Goal: Task Accomplishment & Management: Use online tool/utility

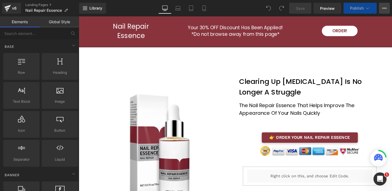
click at [388, 6] on button "View Live Page View with current Template Save Template to Library Schedule Pub…" at bounding box center [384, 8] width 11 height 11
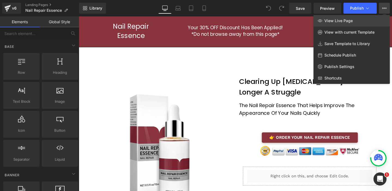
click at [341, 20] on span "View Live Page" at bounding box center [338, 20] width 28 height 5
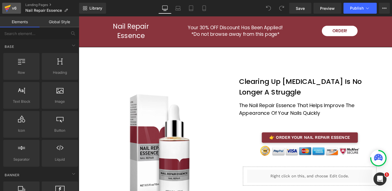
click at [12, 8] on div "v6" at bounding box center [14, 8] width 7 height 7
click at [11, 8] on div "v6" at bounding box center [14, 8] width 7 height 7
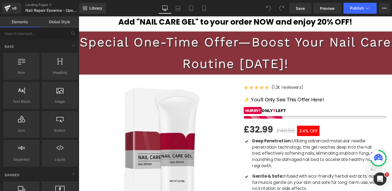
scroll to position [75, 0]
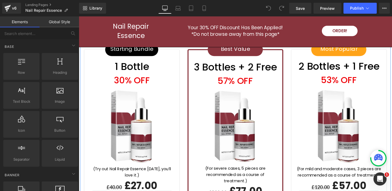
scroll to position [1653, 0]
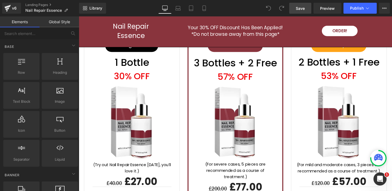
click at [306, 11] on link "Save" at bounding box center [300, 8] width 22 height 11
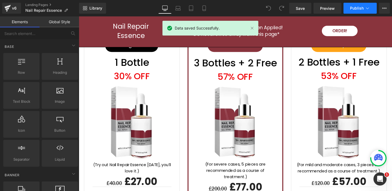
click at [364, 9] on button "Publish" at bounding box center [359, 8] width 33 height 11
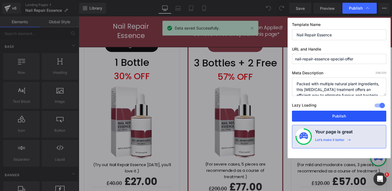
click at [341, 113] on button "Publish" at bounding box center [339, 115] width 94 height 11
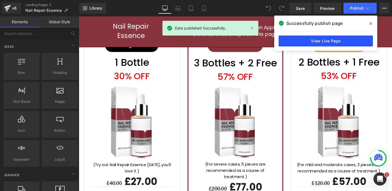
click at [308, 40] on link "View Live Page" at bounding box center [326, 40] width 94 height 11
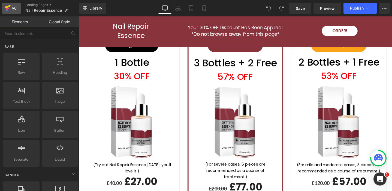
click at [7, 8] on icon at bounding box center [7, 9] width 4 height 2
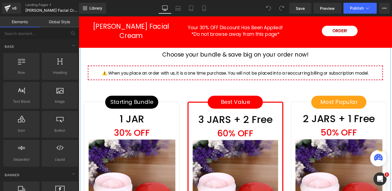
scroll to position [1797, 0]
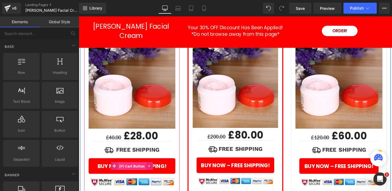
click at [140, 170] on span "(P) Cart Button" at bounding box center [135, 174] width 30 height 8
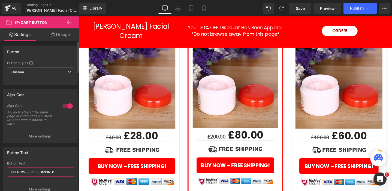
drag, startPoint x: 33, startPoint y: 173, endPoint x: 73, endPoint y: 173, distance: 39.8
click at [73, 173] on div "BUY NOW – FREE SHIPPING! Button Text BUY NOW – FREE SHIPPING! More settings" at bounding box center [40, 178] width 75 height 34
type input "BUY NOW"
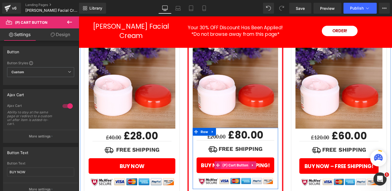
click at [243, 169] on span "(P) Cart Button" at bounding box center [244, 173] width 30 height 8
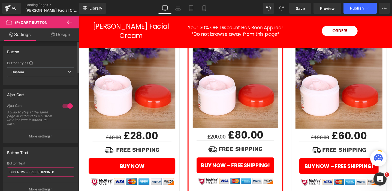
drag, startPoint x: 26, startPoint y: 172, endPoint x: 71, endPoint y: 171, distance: 45.0
click at [71, 171] on input "BUY NOW – FREE SHIPPING!" at bounding box center [40, 171] width 67 height 9
drag, startPoint x: 48, startPoint y: 171, endPoint x: 26, endPoint y: 172, distance: 21.3
click at [26, 172] on input "BUY NOW – FREE SHIPPING!" at bounding box center [40, 171] width 67 height 9
type input "BUY NOW"
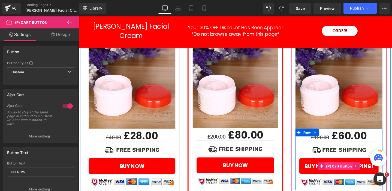
click at [341, 170] on span "(P) Cart Button" at bounding box center [353, 174] width 30 height 8
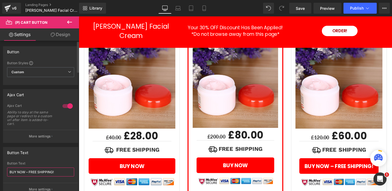
drag, startPoint x: 26, startPoint y: 171, endPoint x: 68, endPoint y: 171, distance: 42.3
click at [68, 171] on input "BUY NOW – FREE SHIPPING!" at bounding box center [40, 171] width 67 height 9
type input "BUY NOW"
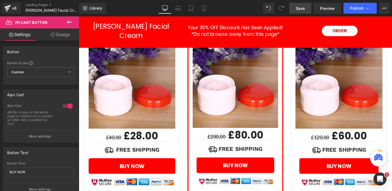
click at [298, 8] on span "Save" at bounding box center [300, 8] width 9 height 6
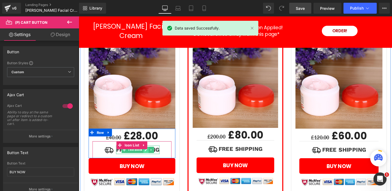
click at [150, 155] on icon at bounding box center [149, 156] width 3 height 3
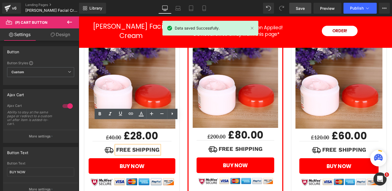
click at [142, 153] on strong "FREE SHIPPING" at bounding box center [141, 156] width 46 height 7
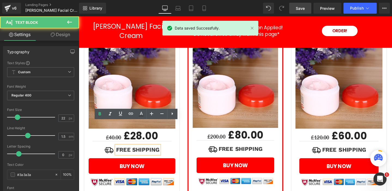
click at [142, 153] on strong "FREE SHIPPING" at bounding box center [141, 156] width 46 height 7
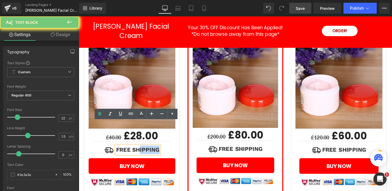
click at [142, 153] on strong "FREE SHIPPING" at bounding box center [141, 156] width 46 height 7
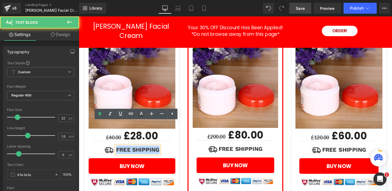
click at [142, 153] on strong "FREE SHIPPING" at bounding box center [141, 156] width 46 height 7
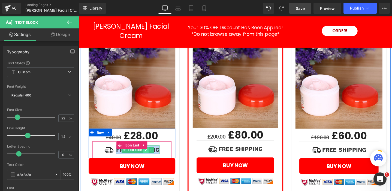
click at [150, 155] on icon at bounding box center [149, 156] width 3 height 3
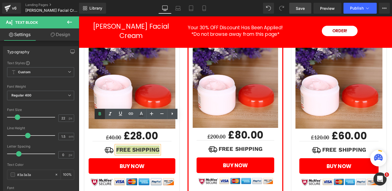
click at [99, 113] on icon at bounding box center [99, 113] width 2 height 3
click at [131, 152] on p "FREE SHIPPING" at bounding box center [140, 156] width 45 height 9
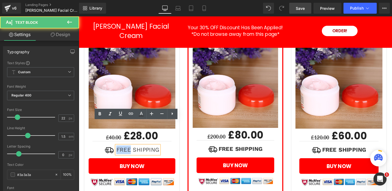
click at [131, 152] on p "FREE SHIPPING" at bounding box center [140, 156] width 45 height 9
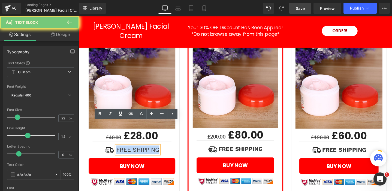
click at [131, 152] on p "FREE SHIPPING" at bounding box center [140, 156] width 45 height 9
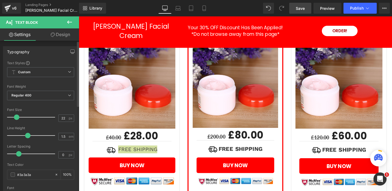
click at [16, 116] on span at bounding box center [16, 116] width 5 height 5
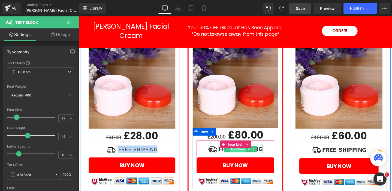
drag, startPoint x: 258, startPoint y: 131, endPoint x: 253, endPoint y: 131, distance: 5.0
click at [258, 154] on icon at bounding box center [257, 155] width 3 height 3
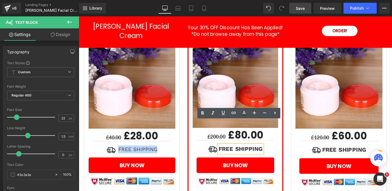
click at [251, 152] on strong "SHIPPING" at bounding box center [257, 155] width 29 height 7
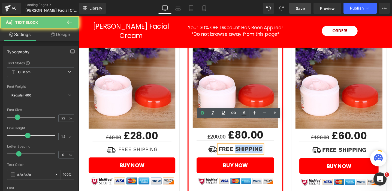
click at [251, 152] on strong "SHIPPING" at bounding box center [257, 155] width 29 height 7
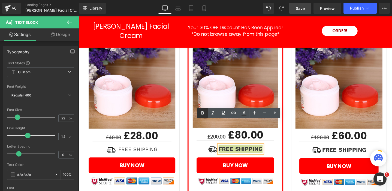
click at [202, 113] on icon at bounding box center [202, 113] width 7 height 7
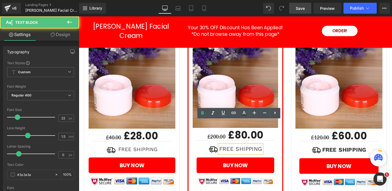
click at [239, 151] on p "FREE SHIPPING" at bounding box center [249, 155] width 45 height 9
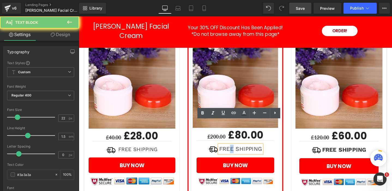
click at [240, 151] on p "FREE SHIPPING" at bounding box center [249, 155] width 45 height 9
click at [238, 151] on p "FREE SHIPPING" at bounding box center [249, 155] width 45 height 9
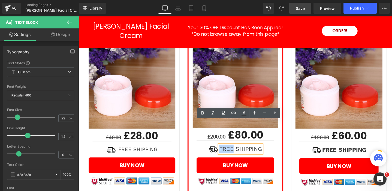
click at [238, 151] on p "FREE SHIPPING" at bounding box center [249, 155] width 45 height 9
click at [239, 151] on p "FREE SHIPPING" at bounding box center [249, 155] width 45 height 9
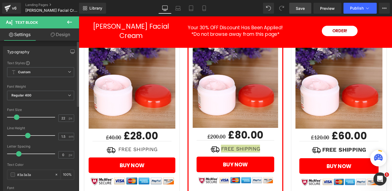
click at [17, 118] on span at bounding box center [16, 116] width 5 height 5
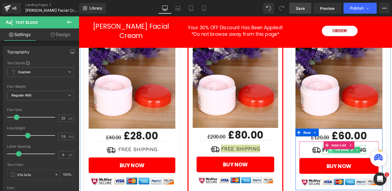
click at [344, 155] on icon at bounding box center [343, 156] width 3 height 3
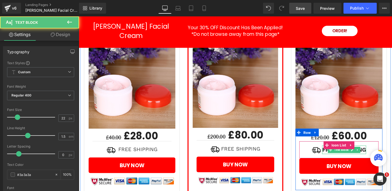
click at [339, 153] on strong "FREE" at bounding box center [342, 156] width 15 height 7
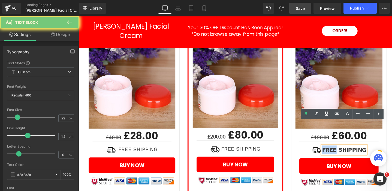
click at [339, 153] on strong "FREE" at bounding box center [342, 156] width 15 height 7
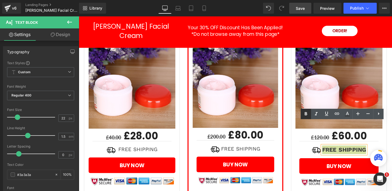
click at [306, 112] on icon at bounding box center [306, 113] width 2 height 3
click at [346, 152] on p "FREE SHIPPING" at bounding box center [358, 156] width 45 height 9
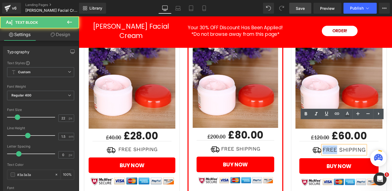
click at [346, 152] on p "FREE SHIPPING" at bounding box center [358, 156] width 45 height 9
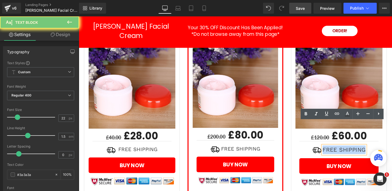
click at [346, 152] on p "FREE SHIPPING" at bounding box center [358, 156] width 45 height 9
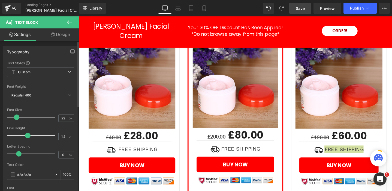
click at [17, 117] on span at bounding box center [16, 116] width 5 height 5
click at [301, 10] on span "Save" at bounding box center [300, 8] width 9 height 6
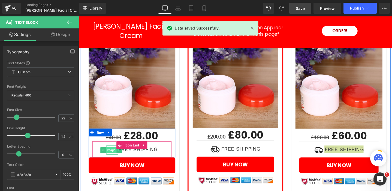
click at [112, 154] on span "Image" at bounding box center [112, 157] width 11 height 7
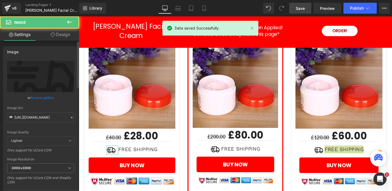
scroll to position [89, 0]
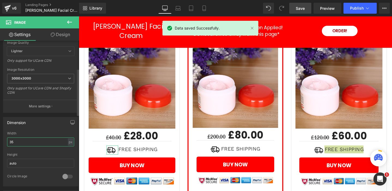
click at [33, 142] on input "35" at bounding box center [40, 141] width 67 height 9
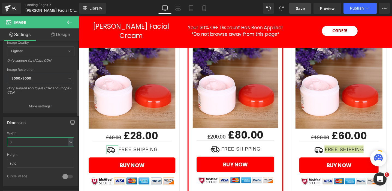
type input "30"
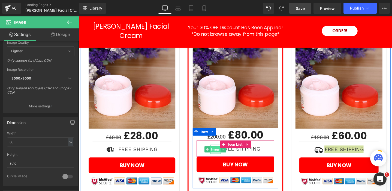
click at [222, 153] on span "Image" at bounding box center [222, 156] width 11 height 7
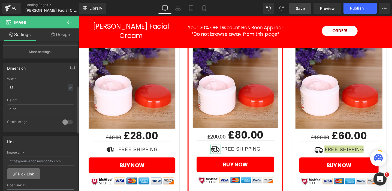
scroll to position [143, 0]
drag, startPoint x: 23, startPoint y: 87, endPoint x: 1, endPoint y: 86, distance: 22.7
click at [2, 86] on div "Dimension 35px Width 35 px % px auto Height auto 0 Circle Image" at bounding box center [41, 95] width 82 height 73
type input "30"
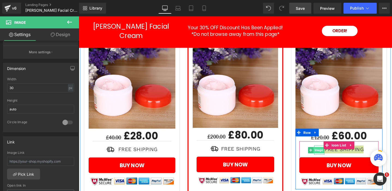
click at [330, 154] on span "Image" at bounding box center [331, 157] width 11 height 7
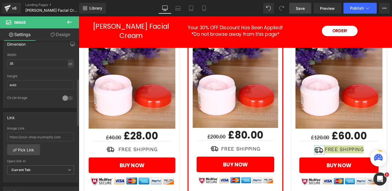
scroll to position [113, 0]
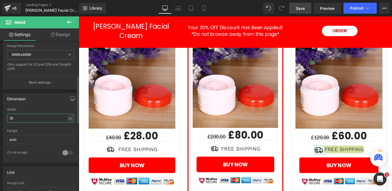
drag, startPoint x: 18, startPoint y: 118, endPoint x: 4, endPoint y: 117, distance: 14.8
click at [3, 117] on div "Dimension 35px Width 35 px % px auto Height auto 0 Circle Image" at bounding box center [41, 125] width 82 height 73
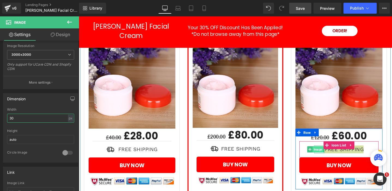
click at [331, 153] on span "Image" at bounding box center [330, 156] width 11 height 7
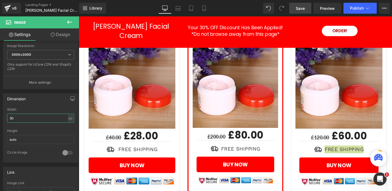
type input "30"
drag, startPoint x: 301, startPoint y: 8, endPoint x: 304, endPoint y: 0, distance: 8.6
click at [301, 8] on span "Save" at bounding box center [300, 8] width 9 height 6
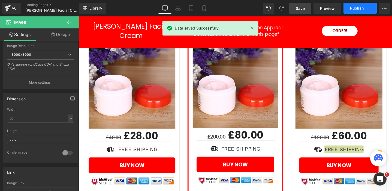
click at [367, 8] on icon at bounding box center [367, 7] width 5 height 5
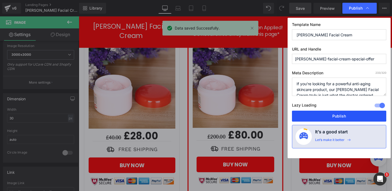
click at [337, 114] on button "Publish" at bounding box center [339, 115] width 94 height 11
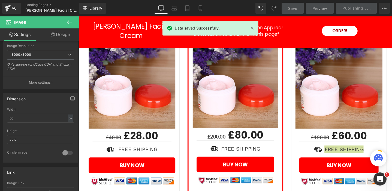
scroll to position [1727, 0]
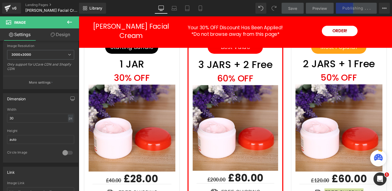
scroll to position [1754, 0]
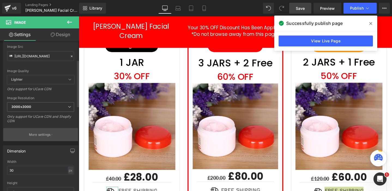
scroll to position [127, 0]
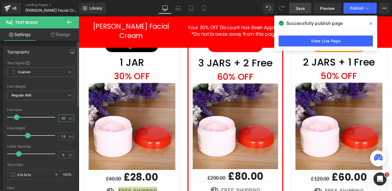
click at [61, 119] on input "20" at bounding box center [64, 117] width 10 height 7
drag, startPoint x: 64, startPoint y: 119, endPoint x: 50, endPoint y: 117, distance: 14.0
click at [50, 117] on div "Font Size 20 px" at bounding box center [40, 117] width 67 height 18
type input "18"
click at [305, 8] on span "Save" at bounding box center [300, 8] width 9 height 6
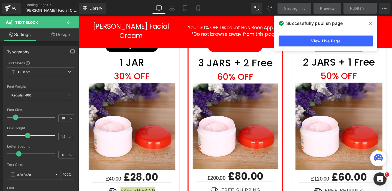
click at [370, 23] on icon at bounding box center [370, 23] width 3 height 3
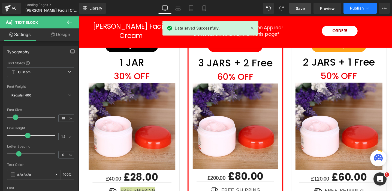
click at [360, 8] on span "Publish" at bounding box center [357, 8] width 14 height 4
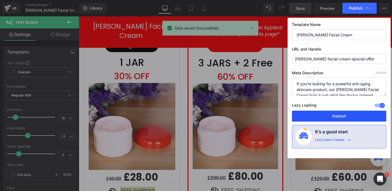
click at [340, 115] on button "Publish" at bounding box center [339, 115] width 94 height 11
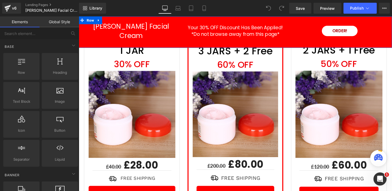
scroll to position [1827, 0]
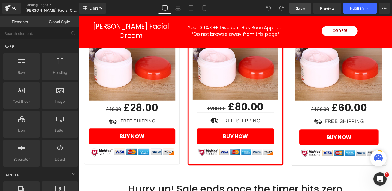
click at [300, 10] on span "Save" at bounding box center [300, 8] width 9 height 6
click at [366, 7] on icon at bounding box center [367, 8] width 3 height 2
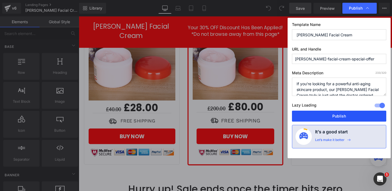
click at [340, 115] on button "Publish" at bounding box center [339, 115] width 94 height 11
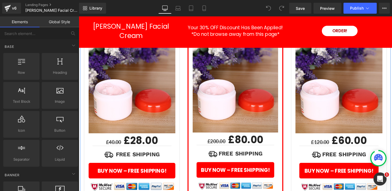
scroll to position [1771, 0]
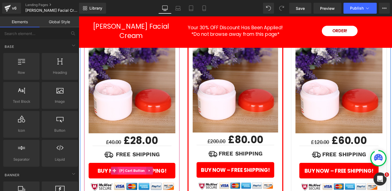
click at [136, 174] on span "(P) Cart Button" at bounding box center [135, 178] width 30 height 8
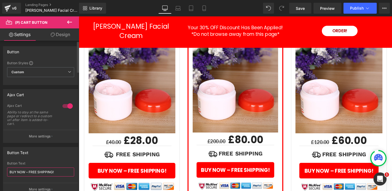
drag, startPoint x: 28, startPoint y: 171, endPoint x: 74, endPoint y: 170, distance: 45.8
click at [73, 171] on div "BUY NOW – FREE SHIPPING! Button Text BUY NOW – FREE SHIPPING! More settings" at bounding box center [40, 178] width 75 height 34
type input "BUY NOW"
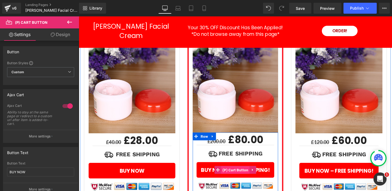
click at [245, 174] on span "(P) Cart Button" at bounding box center [244, 178] width 30 height 8
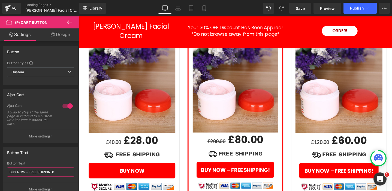
drag, startPoint x: 119, startPoint y: 188, endPoint x: 158, endPoint y: 189, distance: 38.4
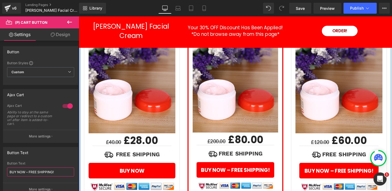
type input "BUY NOW"
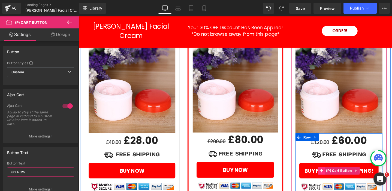
drag, startPoint x: 344, startPoint y: 153, endPoint x: 336, endPoint y: 153, distance: 8.5
click at [344, 174] on span "(P) Cart Button" at bounding box center [353, 178] width 30 height 8
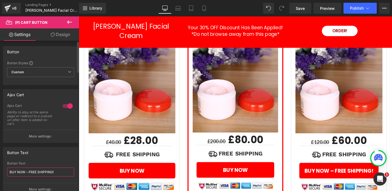
drag, startPoint x: 26, startPoint y: 171, endPoint x: 71, endPoint y: 171, distance: 45.3
click at [71, 171] on input "BUY NOW – FREE SHIPPING!" at bounding box center [40, 171] width 67 height 9
type input "BUY NOW"
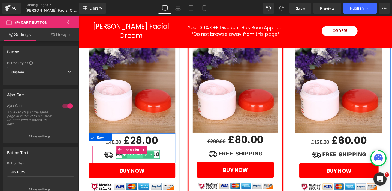
click at [136, 158] on span "Text Block" at bounding box center [137, 161] width 17 height 7
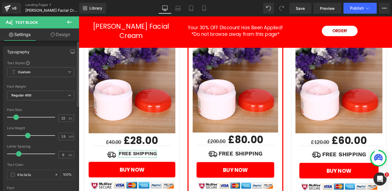
click at [17, 118] on span at bounding box center [15, 116] width 5 height 5
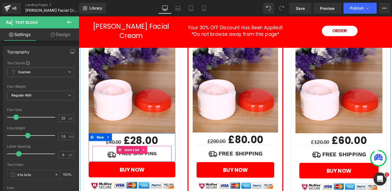
click at [148, 153] on link at bounding box center [147, 157] width 7 height 8
click at [150, 160] on icon at bounding box center [149, 161] width 3 height 3
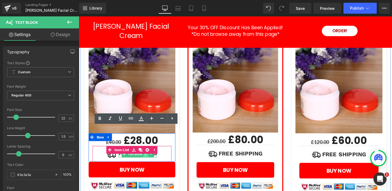
click at [150, 160] on icon at bounding box center [149, 161] width 3 height 3
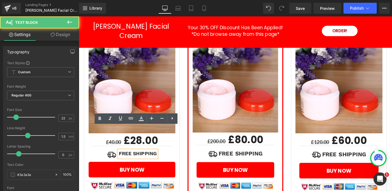
click at [145, 158] on strong "SHIPPING" at bounding box center [148, 161] width 25 height 6
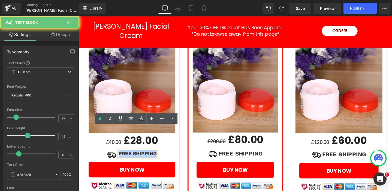
click at [145, 158] on strong "SHIPPING" at bounding box center [148, 161] width 25 height 6
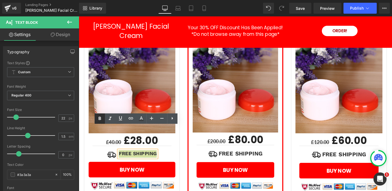
click at [100, 118] on icon at bounding box center [99, 117] width 2 height 3
click at [114, 159] on span "Image" at bounding box center [113, 162] width 11 height 7
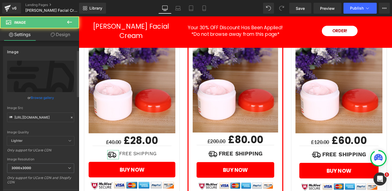
scroll to position [130, 0]
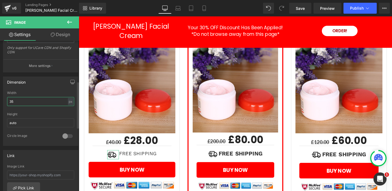
drag, startPoint x: 18, startPoint y: 101, endPoint x: 10, endPoint y: 97, distance: 8.7
click at [10, 98] on input "35" at bounding box center [40, 101] width 67 height 9
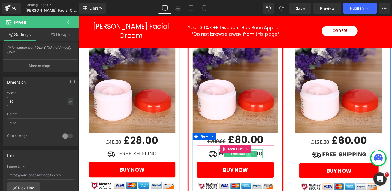
type input "30"
drag, startPoint x: 256, startPoint y: 136, endPoint x: 252, endPoint y: 136, distance: 4.6
click at [256, 159] on icon at bounding box center [257, 160] width 3 height 3
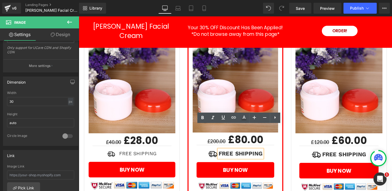
click at [248, 157] on strong "SHIPPING" at bounding box center [257, 160] width 29 height 7
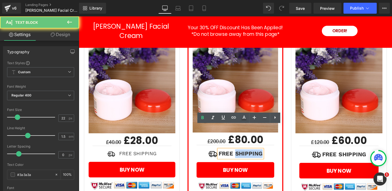
click at [248, 157] on strong "SHIPPING" at bounding box center [257, 160] width 29 height 7
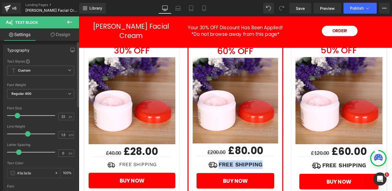
scroll to position [1, 0]
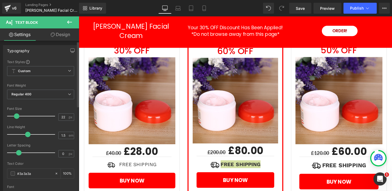
click at [16, 116] on span at bounding box center [16, 115] width 5 height 5
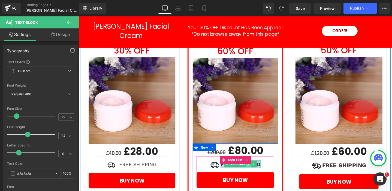
click at [258, 170] on icon at bounding box center [257, 171] width 3 height 3
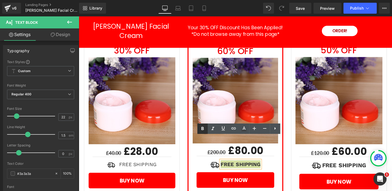
click at [202, 127] on icon at bounding box center [202, 128] width 7 height 7
click at [223, 169] on span "Image" at bounding box center [222, 172] width 11 height 7
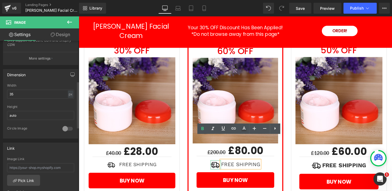
scroll to position [125, 0]
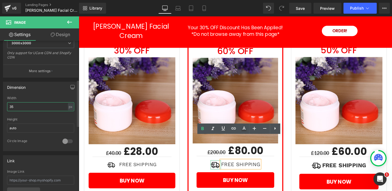
drag, startPoint x: 21, startPoint y: 107, endPoint x: 0, endPoint y: 103, distance: 21.3
click at [0, 104] on div "Dimension 35px Width 35 px % px auto Height auto 0 Circle Image" at bounding box center [41, 113] width 82 height 73
type input "30"
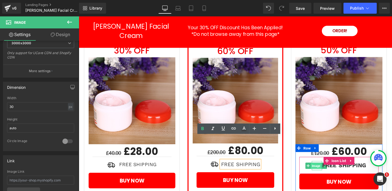
click at [329, 170] on span "Image" at bounding box center [328, 173] width 11 height 7
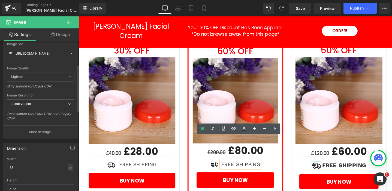
scroll to position [79, 0]
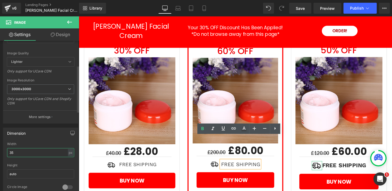
drag, startPoint x: 10, startPoint y: 151, endPoint x: 5, endPoint y: 150, distance: 5.0
click at [5, 150] on div "35px Width 35 px % px auto Height auto 0 Circle Image" at bounding box center [40, 169] width 75 height 55
type input "30"
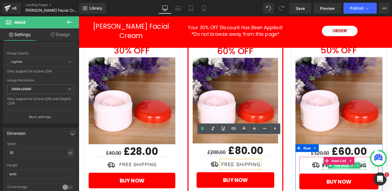
click at [356, 170] on span "Text Block" at bounding box center [355, 173] width 17 height 7
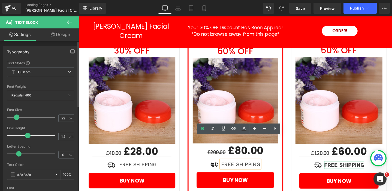
click at [16, 116] on span at bounding box center [16, 116] width 5 height 5
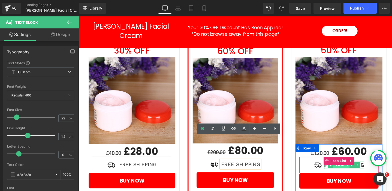
drag, startPoint x: 368, startPoint y: 149, endPoint x: 361, endPoint y: 148, distance: 6.8
click at [368, 171] on icon at bounding box center [366, 172] width 3 height 3
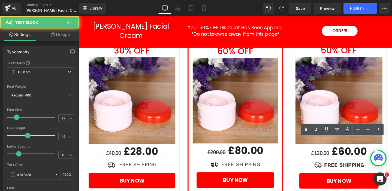
click at [355, 169] on strong "SHIPPING" at bounding box center [366, 172] width 26 height 7
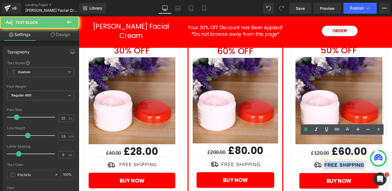
click at [355, 169] on strong "SHIPPING" at bounding box center [366, 172] width 26 height 7
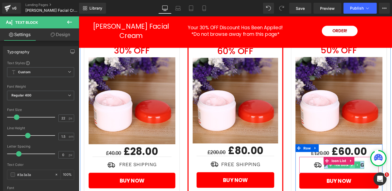
click at [365, 169] on link at bounding box center [367, 172] width 6 height 7
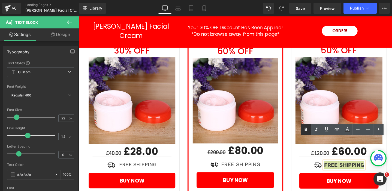
click at [307, 128] on icon at bounding box center [306, 129] width 7 height 7
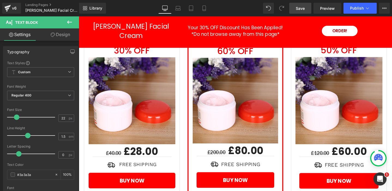
drag, startPoint x: 300, startPoint y: 8, endPoint x: 206, endPoint y: 29, distance: 97.0
click at [300, 8] on span "Save" at bounding box center [300, 8] width 9 height 6
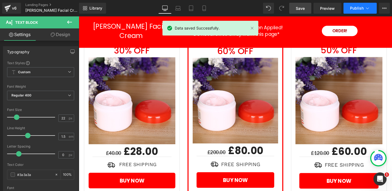
click at [363, 9] on span "Publish" at bounding box center [357, 8] width 14 height 4
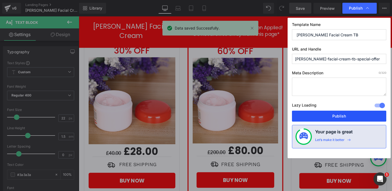
click at [339, 116] on button "Publish" at bounding box center [339, 115] width 94 height 11
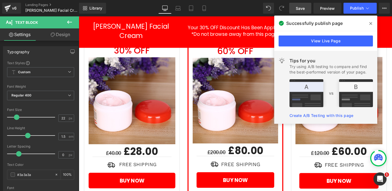
drag, startPoint x: 306, startPoint y: 3, endPoint x: 366, endPoint y: 14, distance: 61.9
click at [371, 23] on icon at bounding box center [370, 23] width 3 height 4
